Goal: Information Seeking & Learning: Understand process/instructions

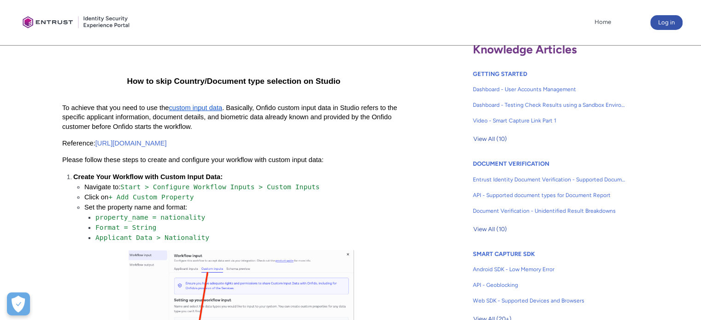
scroll to position [230, 0]
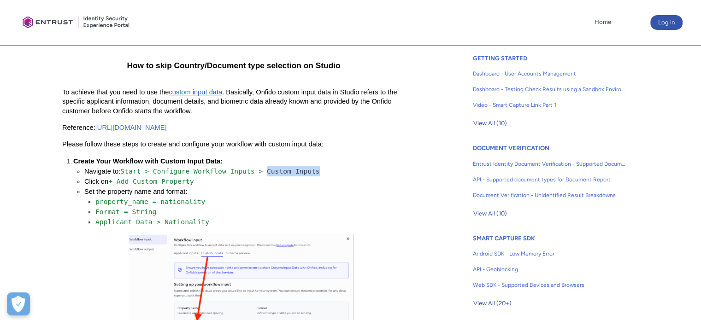
drag, startPoint x: 269, startPoint y: 176, endPoint x: 326, endPoint y: 177, distance: 57.1
click at [326, 176] on li "Navigate to: Start > Configure Workflow Inputs > Custom Inputs" at bounding box center [244, 171] width 321 height 10
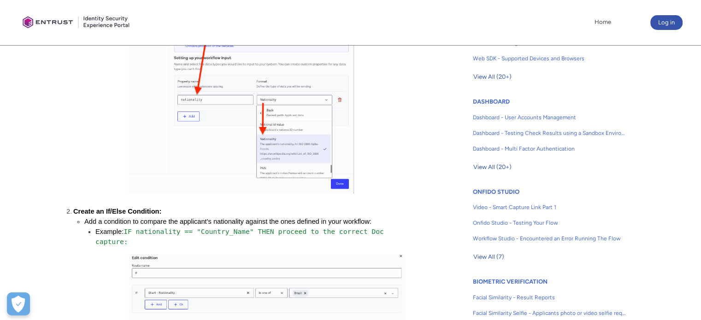
scroll to position [507, 0]
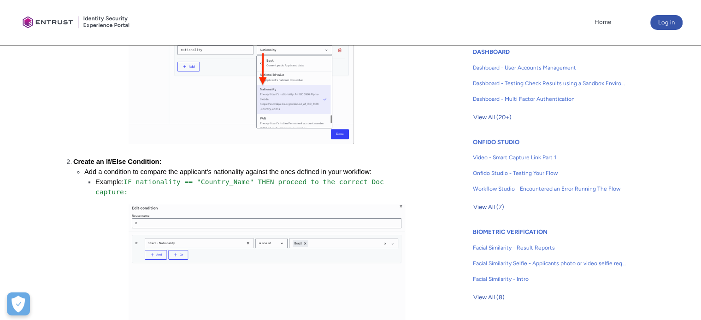
click at [166, 187] on span "IF nationality == "Country_Name" THEN proceed to the correct Doc capture:" at bounding box center [241, 187] width 293 height 18
click at [199, 187] on span "IF nationality == "Country_Name" THEN proceed to the correct Doc capture:" at bounding box center [241, 187] width 293 height 18
drag, startPoint x: 176, startPoint y: 187, endPoint x: 138, endPoint y: 188, distance: 37.8
click at [138, 188] on span "IF nationality == "Country_Name" THEN proceed to the correct Doc capture:" at bounding box center [241, 187] width 293 height 18
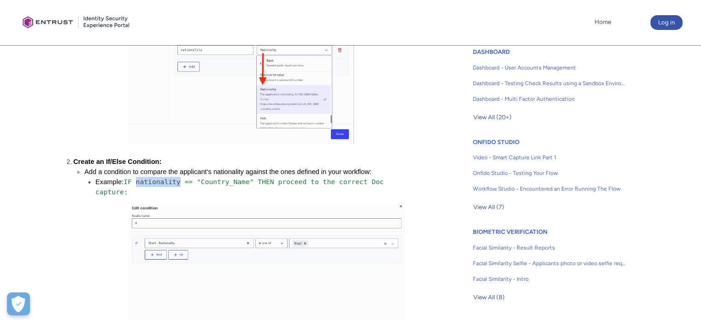
copy span "nationality"
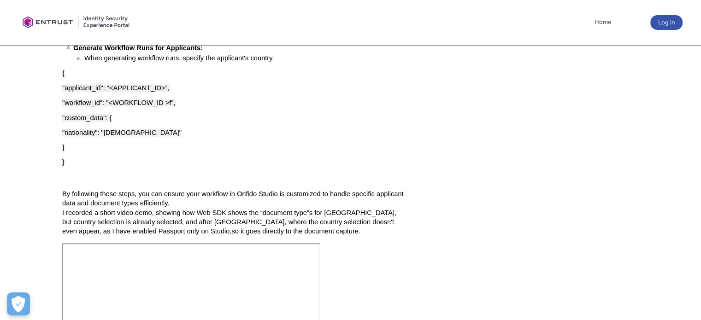
scroll to position [1290, 0]
